Goal: Contribute content: Contribute content

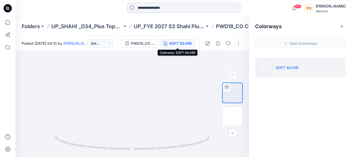
click at [193, 10] on input at bounding box center [183, 8] width 113 height 10
click at [188, 7] on input at bounding box center [183, 8] width 113 height 10
click at [174, 7] on input at bounding box center [183, 8] width 113 height 10
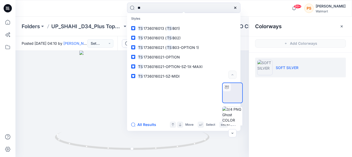
type input "*"
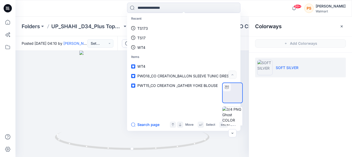
type input "*"
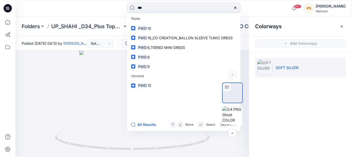
type input "****"
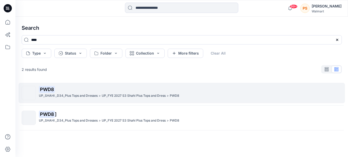
click at [75, 94] on p "UP_SHAHI _D34_Plus Tops and Dresses" at bounding box center [68, 95] width 59 height 5
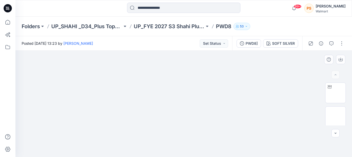
drag, startPoint x: 149, startPoint y: 97, endPoint x: 168, endPoint y: 69, distance: 33.9
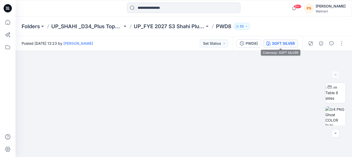
click at [285, 41] on div "SOFT SILVER" at bounding box center [283, 43] width 23 height 6
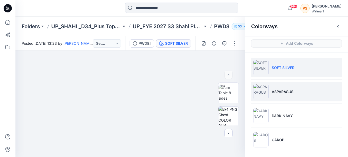
click at [263, 88] on img at bounding box center [261, 91] width 15 height 15
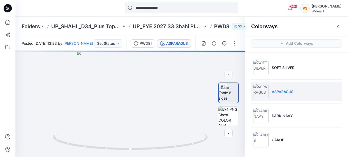
click at [167, 11] on input at bounding box center [181, 8] width 113 height 10
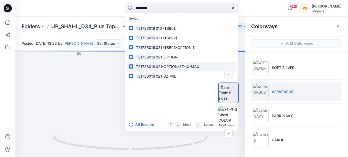
type input "*********"
click at [158, 63] on link "TS1736016 021-OPTION-SZ-1X-MAXI" at bounding box center [181, 67] width 111 height 10
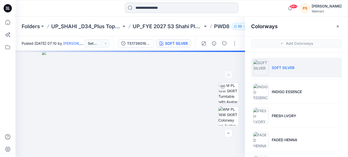
click at [153, 5] on input at bounding box center [181, 8] width 113 height 10
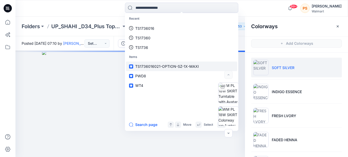
click at [156, 67] on span "TS1736016021-OPTION-SZ-1X-MAXI" at bounding box center [167, 66] width 64 height 4
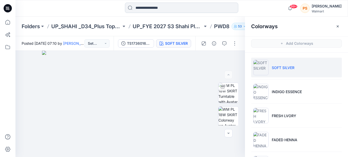
click at [166, 6] on input at bounding box center [181, 8] width 113 height 10
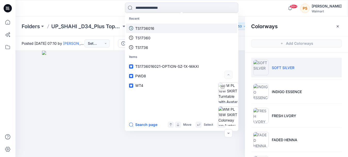
click at [154, 27] on link "TS1736016" at bounding box center [181, 28] width 111 height 10
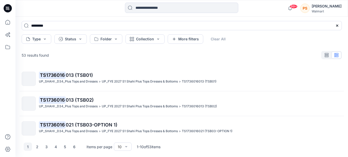
scroll to position [18, 0]
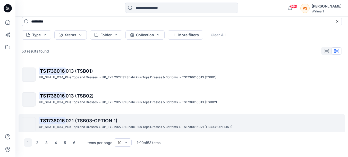
click at [102, 123] on p "TS1736016 021 (TSB03-OPTION 1)" at bounding box center [190, 120] width 303 height 7
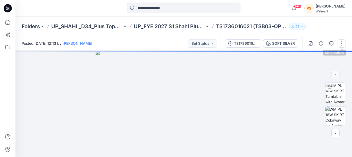
click at [342, 43] on button "button" at bounding box center [342, 43] width 8 height 8
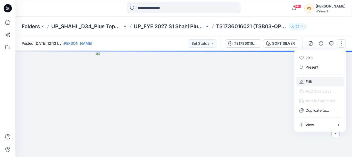
click at [305, 82] on button "Edit" at bounding box center [320, 82] width 47 height 10
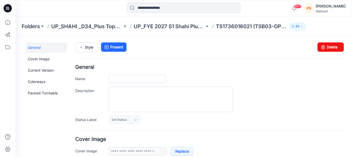
type input "**********"
type textarea "**********"
type input "**********"
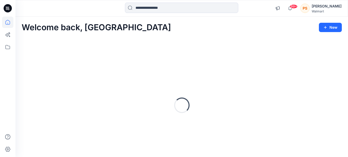
click at [171, 9] on input at bounding box center [181, 8] width 113 height 10
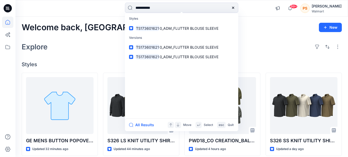
type input "**********"
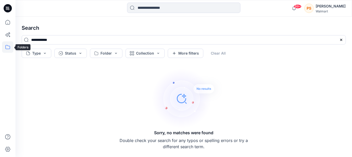
click at [9, 48] on icon at bounding box center [7, 46] width 11 height 11
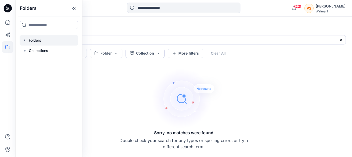
click at [31, 43] on div at bounding box center [49, 40] width 59 height 10
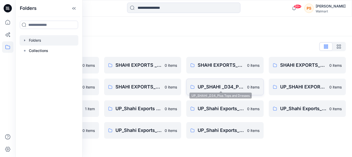
click at [231, 86] on p "UP_SHAHI _D34_Plus Tops and Dresses" at bounding box center [221, 86] width 46 height 7
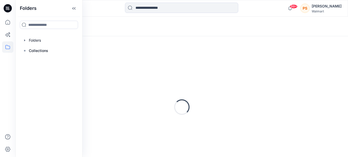
click at [231, 86] on div "Loading..." at bounding box center [182, 106] width 321 height 129
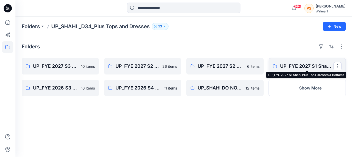
click at [301, 63] on p "UP_FYE 2027 S1 Shahi Plus Tops Dresses & Bottoms" at bounding box center [307, 65] width 54 height 7
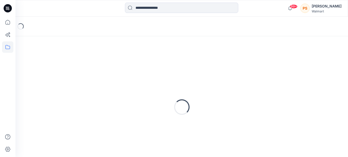
click at [301, 63] on div "Loading..." at bounding box center [182, 106] width 321 height 129
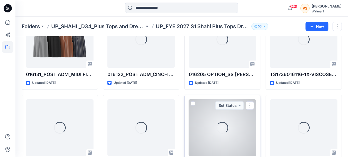
scroll to position [315, 0]
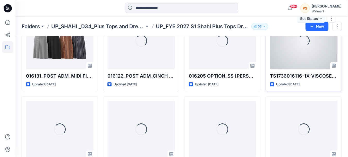
click at [296, 58] on div "Loading..." at bounding box center [304, 40] width 68 height 57
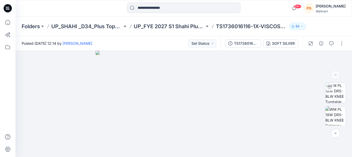
click at [278, 21] on div "Folders UP_SHAHI _D34_Plus Tops and Dresses UP_FYE 2027 S1 Shahi Plus Tops Dres…" at bounding box center [183, 27] width 337 height 20
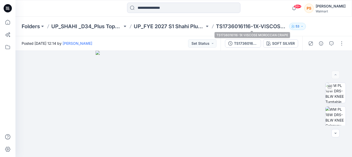
click at [278, 26] on p "TS1736016116-1X-VISCOSE MOROCCAN CRAPE" at bounding box center [251, 26] width 71 height 7
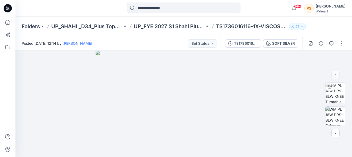
click at [278, 26] on p "TS1736016116-1X-VISCOSE MOROCCAN CRAPE" at bounding box center [251, 26] width 71 height 7
click at [261, 23] on p "TS1736016116-1X-VISCOSE MOROCCAN CRAPE" at bounding box center [251, 26] width 71 height 7
click at [299, 26] on p "53" at bounding box center [298, 26] width 4 height 6
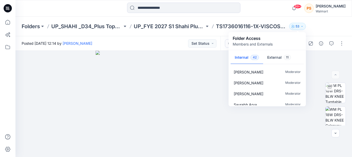
click at [299, 26] on p "53" at bounding box center [298, 26] width 4 height 6
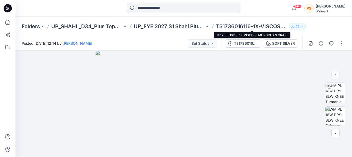
click at [271, 26] on p "TS1736016116-1X-VISCOSE MOROCCAN CRAPE" at bounding box center [251, 26] width 71 height 7
